Goal: Task Accomplishment & Management: Manage account settings

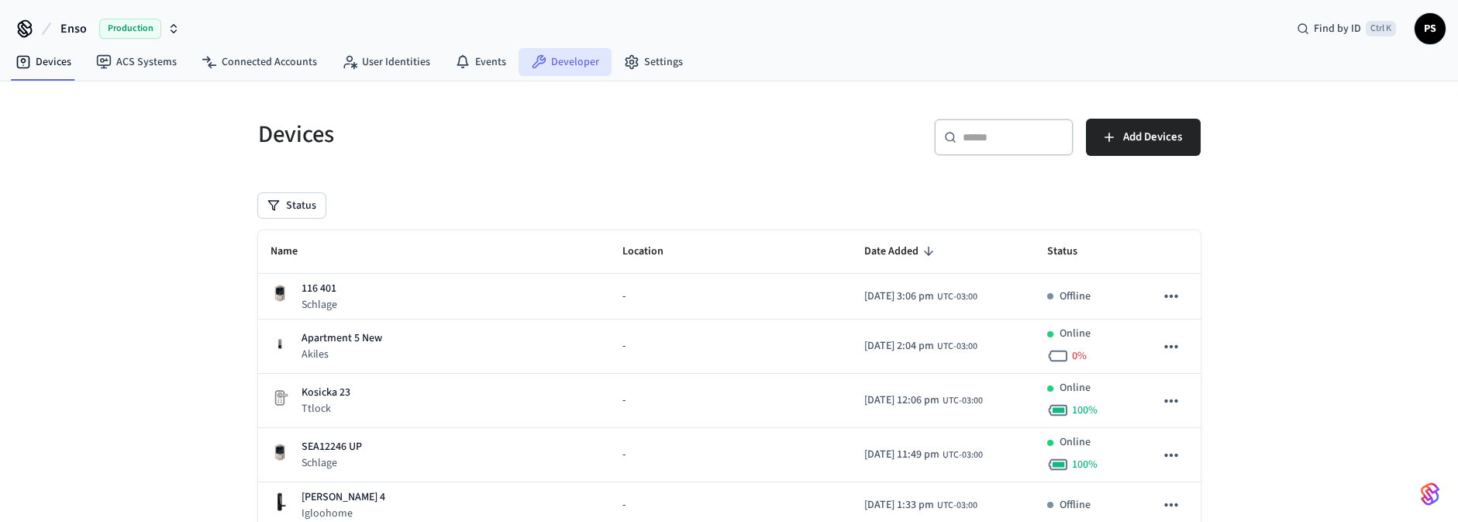
click at [560, 67] on link "Developer" at bounding box center [564, 62] width 93 height 28
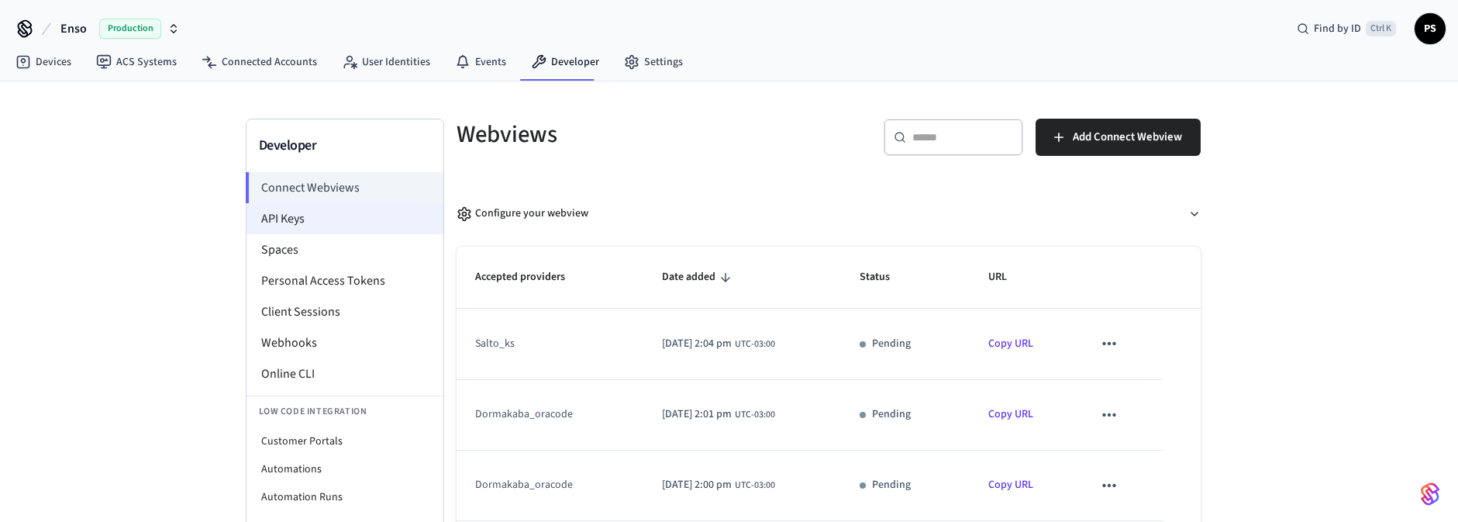
click at [280, 223] on li "API Keys" at bounding box center [344, 218] width 197 height 31
click at [306, 213] on li "API Keys" at bounding box center [344, 218] width 197 height 31
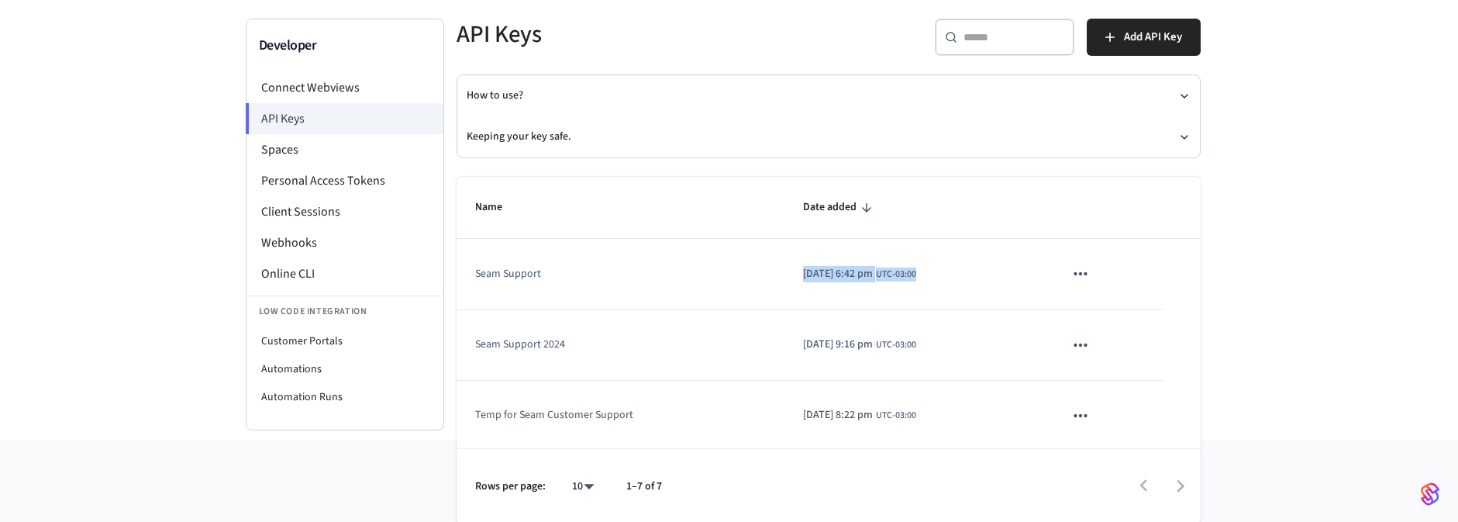
drag, startPoint x: 975, startPoint y: 267, endPoint x: 667, endPoint y: 278, distance: 307.8
click at [667, 278] on tr "Seam Support [DATE] 6:42 pm UTC-03:00" at bounding box center [828, 274] width 744 height 71
click at [682, 236] on th "Name" at bounding box center [620, 208] width 328 height 62
